Goal: Information Seeking & Learning: Understand process/instructions

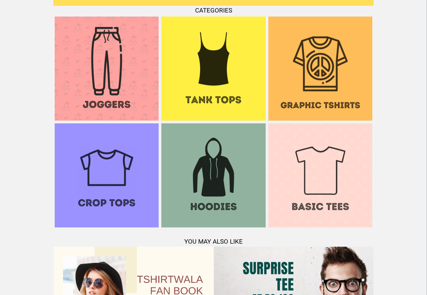
scroll to position [652, 0]
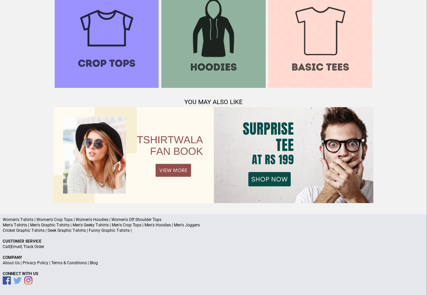
click at [63, 263] on link "Terms & Conditions" at bounding box center [68, 263] width 35 height 5
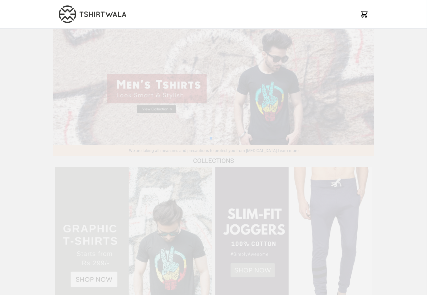
scroll to position [652, 0]
